Goal: Information Seeking & Learning: Learn about a topic

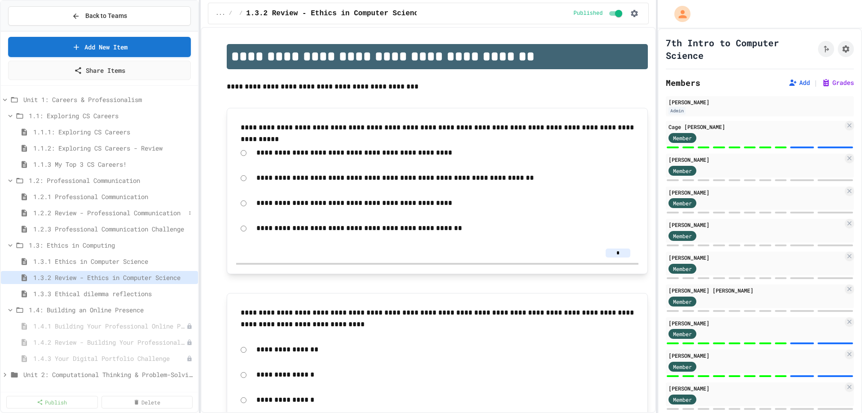
scroll to position [25, 0]
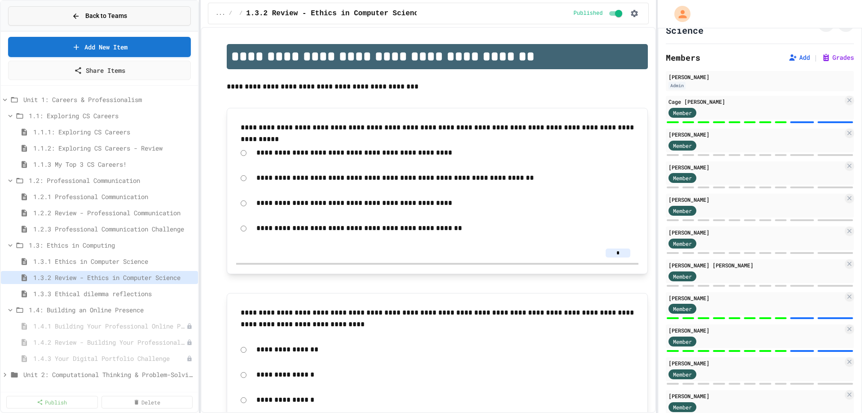
click at [70, 11] on button "Back to Teams" at bounding box center [99, 15] width 183 height 19
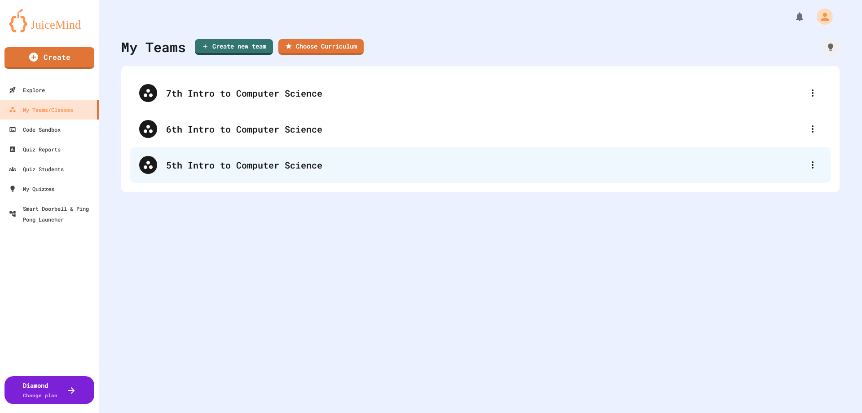
click at [221, 168] on div "5th Intro to Computer Science" at bounding box center [484, 164] width 637 height 13
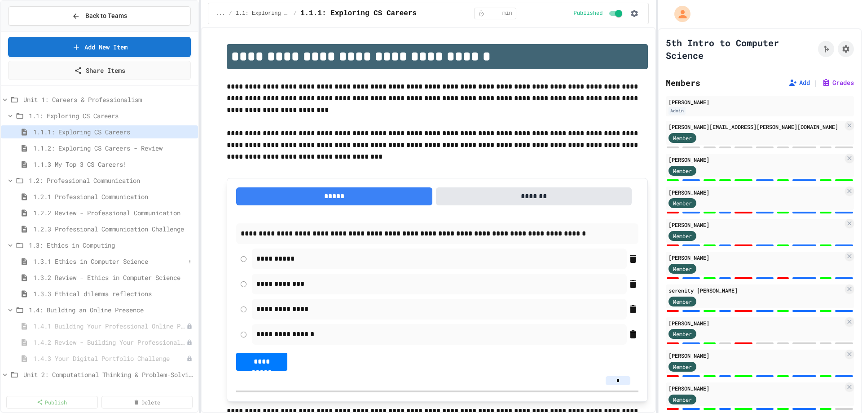
click at [94, 261] on span "1.3.1 Ethics in Computer Science" at bounding box center [109, 260] width 152 height 9
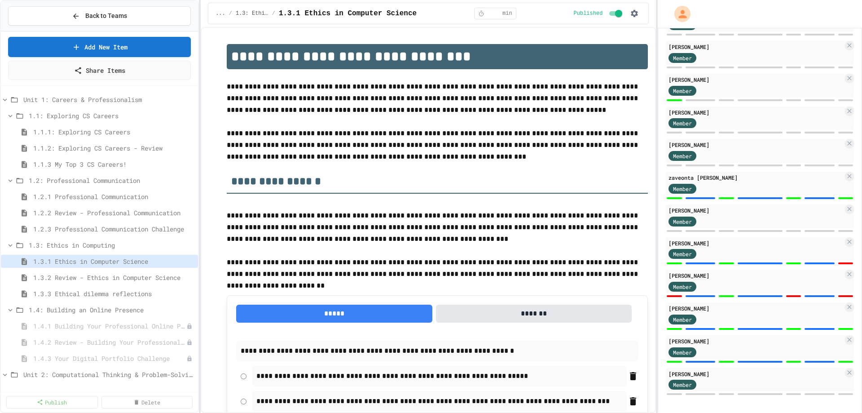
scroll to position [637, 0]
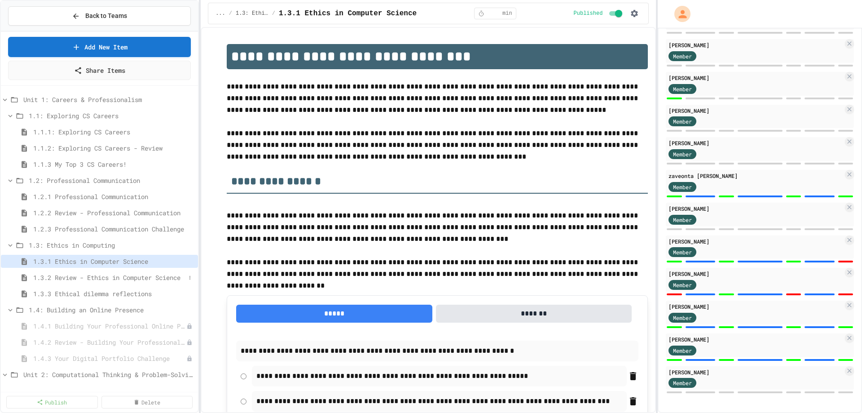
click at [95, 279] on span "1.3.2 Review - Ethics in Computer Science" at bounding box center [109, 276] width 152 height 9
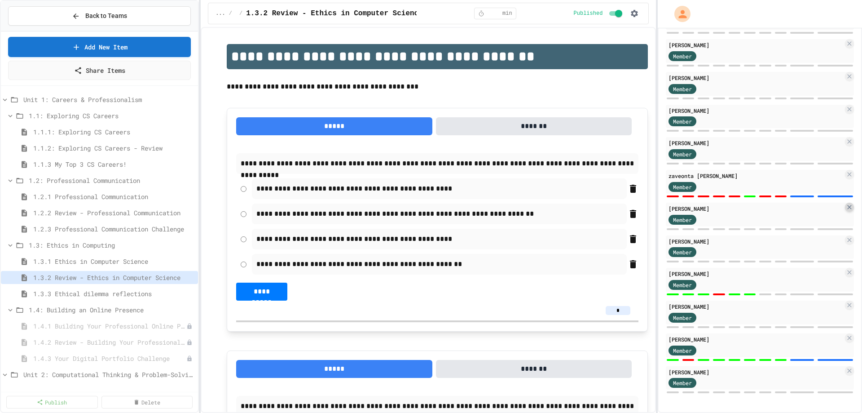
click at [846, 209] on icon at bounding box center [849, 206] width 7 height 7
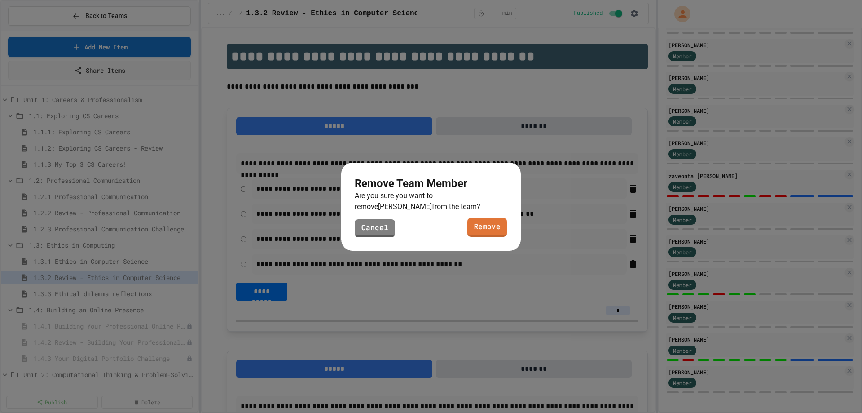
click at [494, 226] on link "Remove" at bounding box center [487, 227] width 40 height 19
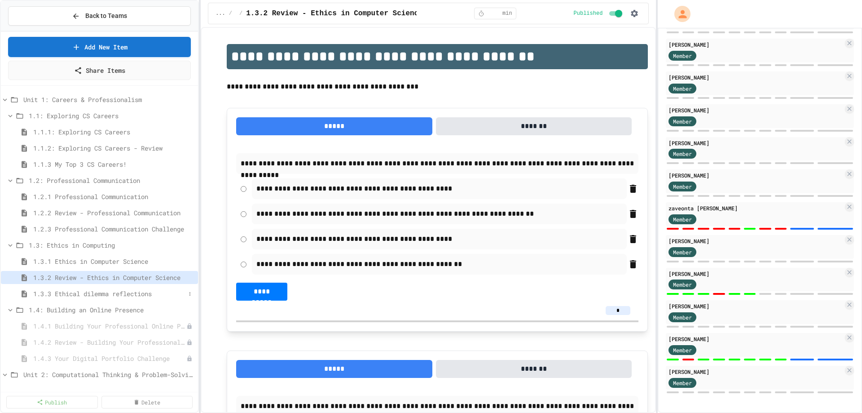
click at [85, 293] on span "1.3.3 Ethical dilemma reflections" at bounding box center [109, 293] width 152 height 9
